Goal: Information Seeking & Learning: Learn about a topic

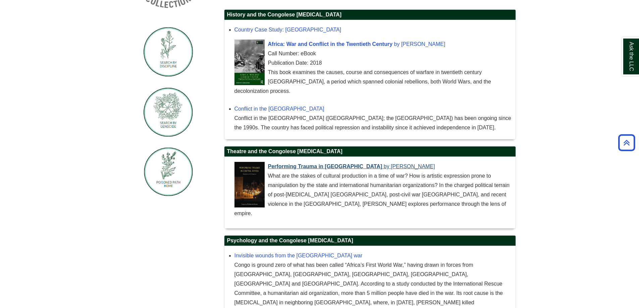
scroll to position [224, 0]
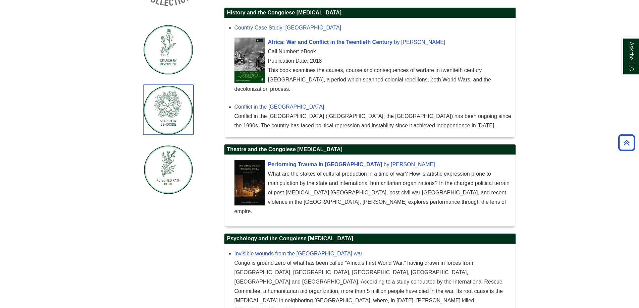
click at [175, 111] on img "Guide Pages" at bounding box center [168, 110] width 50 height 50
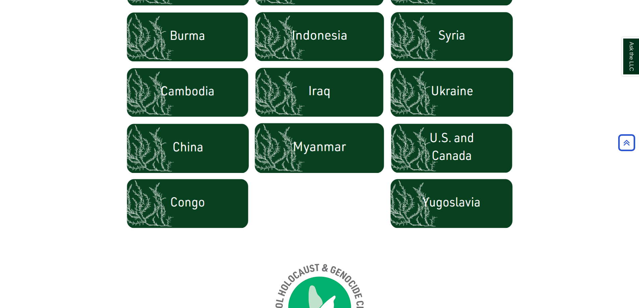
scroll to position [402, 0]
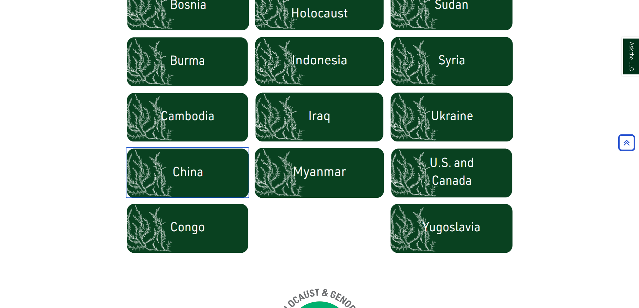
click at [198, 170] on img at bounding box center [187, 172] width 123 height 50
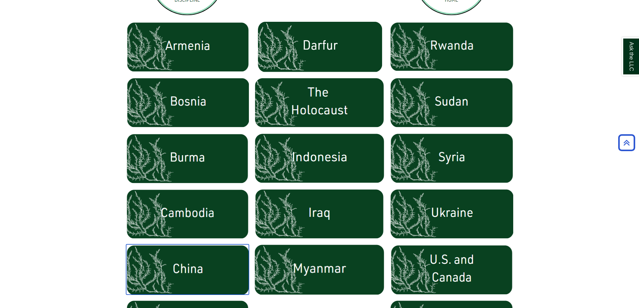
scroll to position [302, 0]
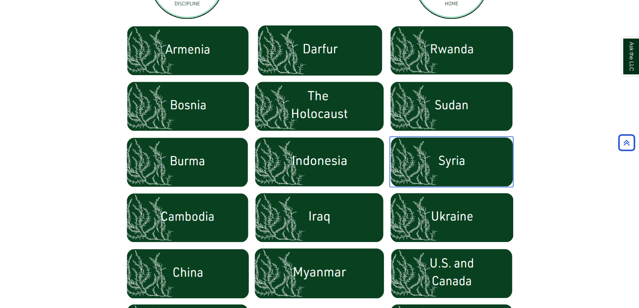
click at [451, 168] on img at bounding box center [451, 162] width 123 height 50
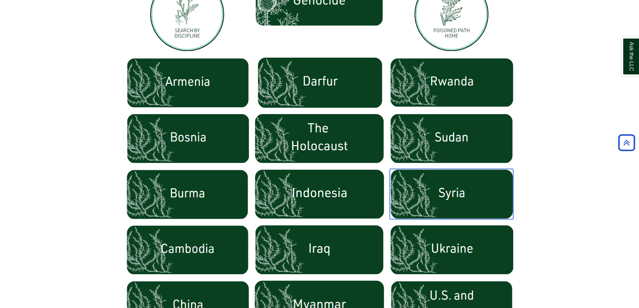
scroll to position [268, 0]
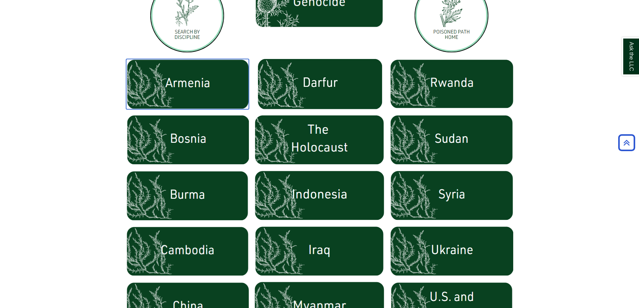
click at [195, 92] on img at bounding box center [187, 84] width 123 height 50
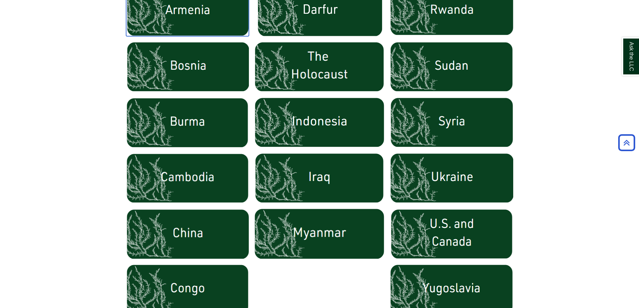
scroll to position [369, 0]
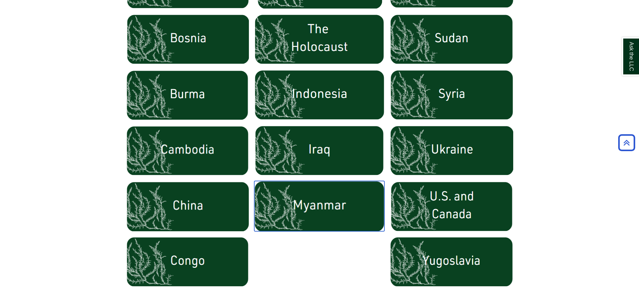
click at [312, 204] on img at bounding box center [319, 206] width 130 height 50
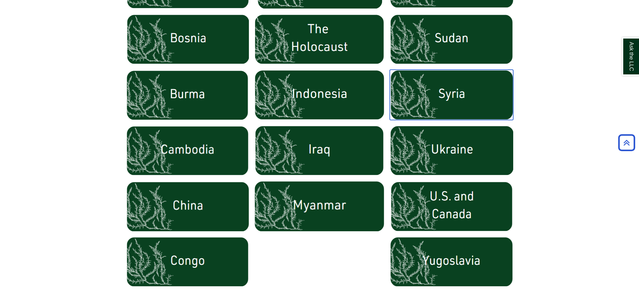
click at [456, 88] on img at bounding box center [451, 95] width 123 height 50
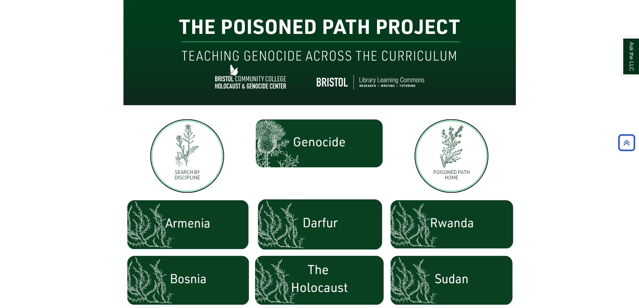
scroll to position [106, 0]
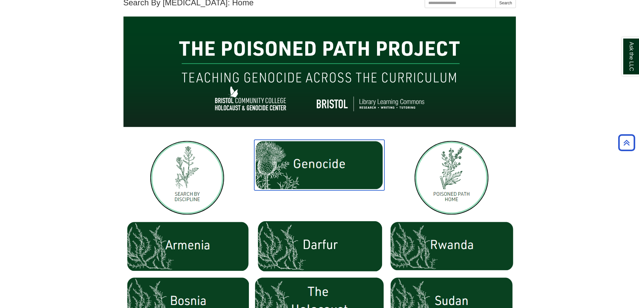
click at [311, 172] on img at bounding box center [319, 165] width 130 height 51
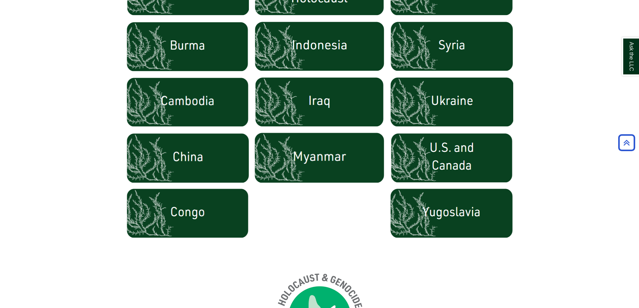
scroll to position [408, 0]
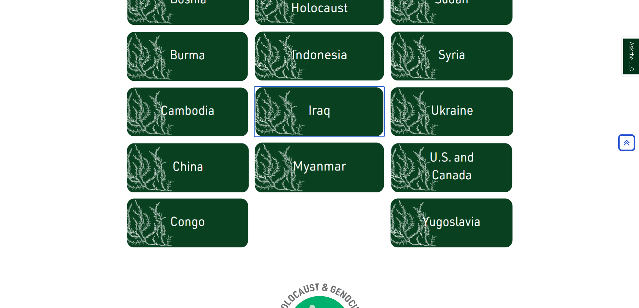
click at [324, 121] on img at bounding box center [319, 111] width 130 height 50
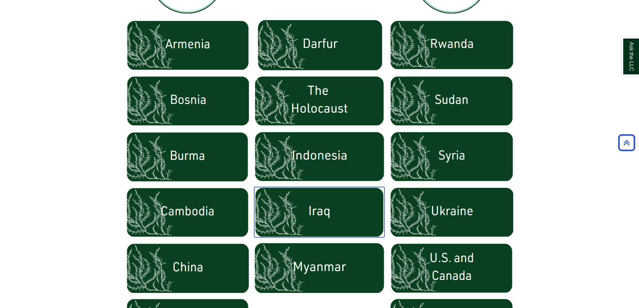
scroll to position [508, 0]
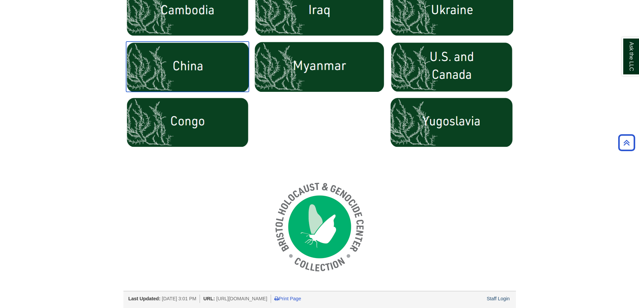
click at [176, 74] on img at bounding box center [187, 67] width 123 height 50
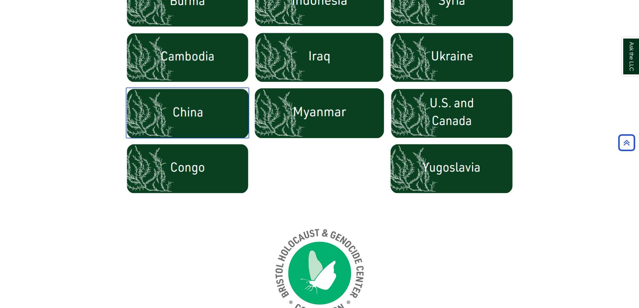
scroll to position [445, 0]
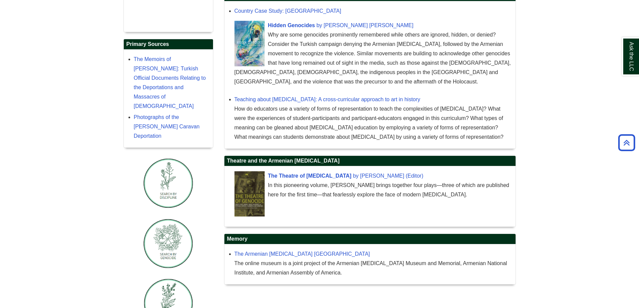
scroll to position [517, 0]
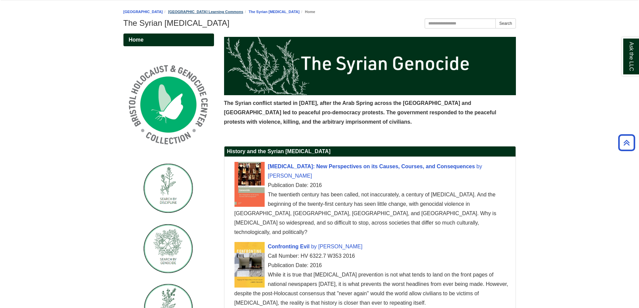
scroll to position [71, 0]
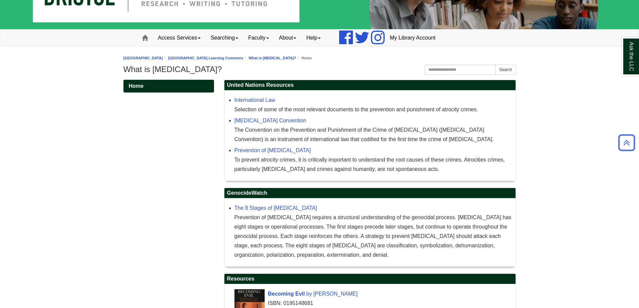
scroll to position [31, 0]
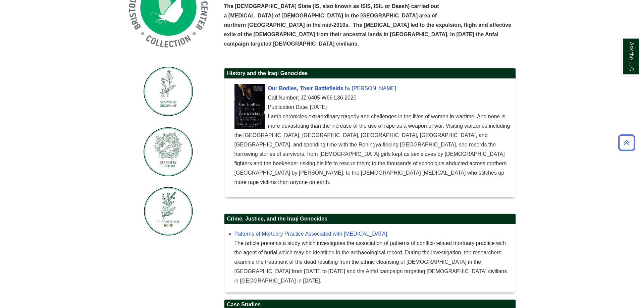
scroll to position [183, 0]
